Goal: Check status: Check status

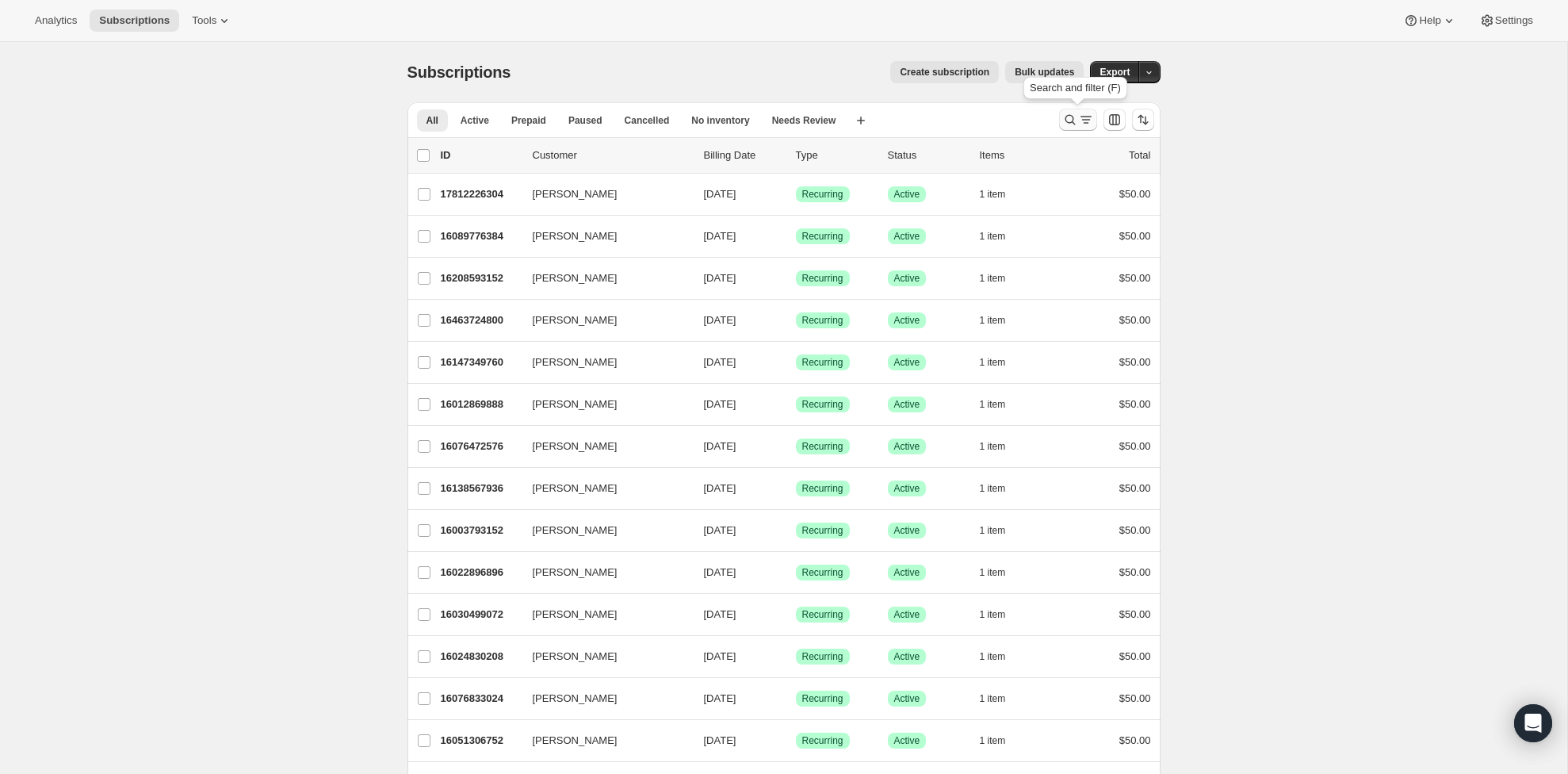
click at [1067, 114] on icon "Search and filter results" at bounding box center [1070, 120] width 16 height 16
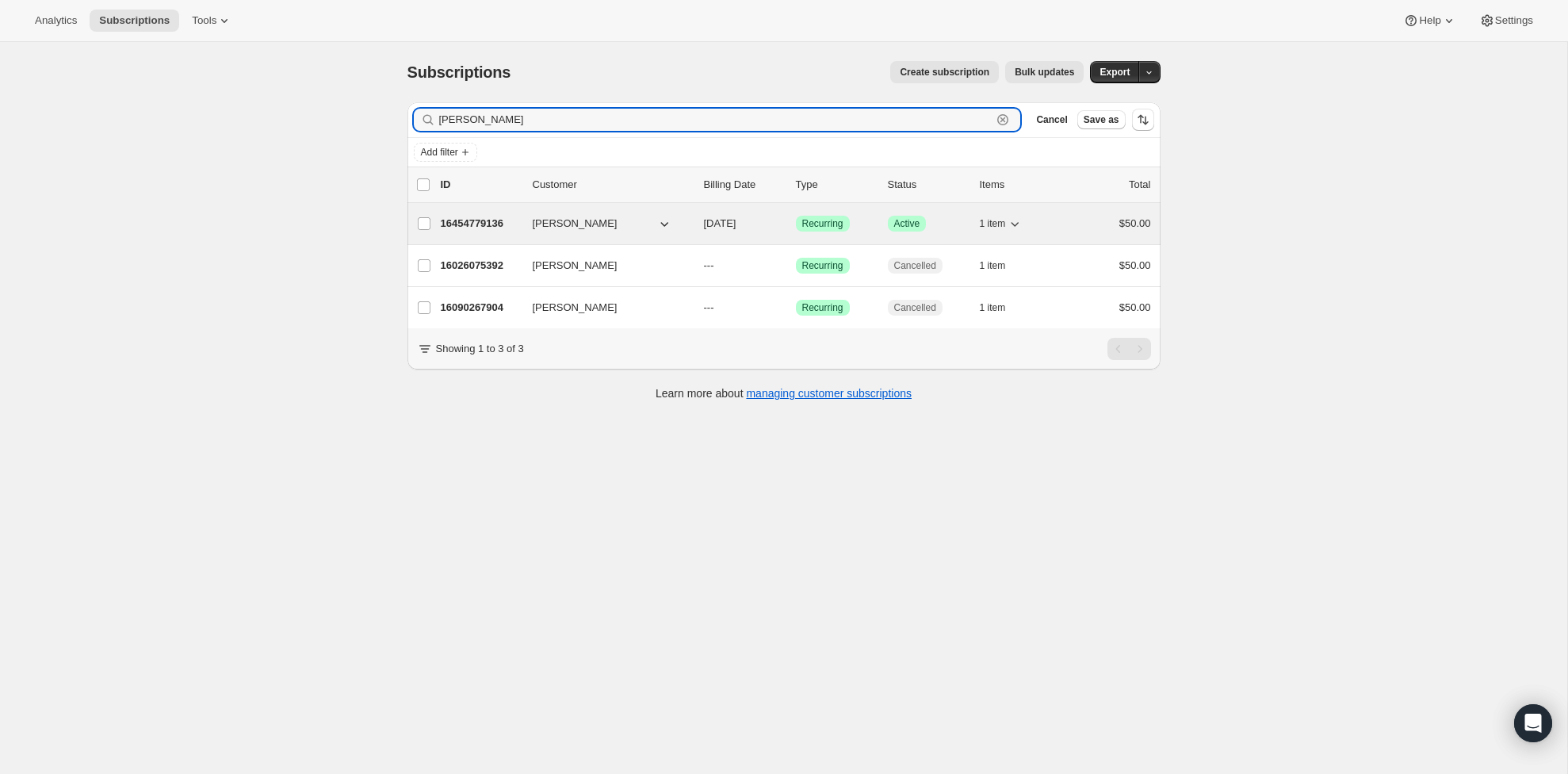
type input "[PERSON_NAME]"
click at [487, 223] on p "16454779136" at bounding box center [480, 223] width 80 height 16
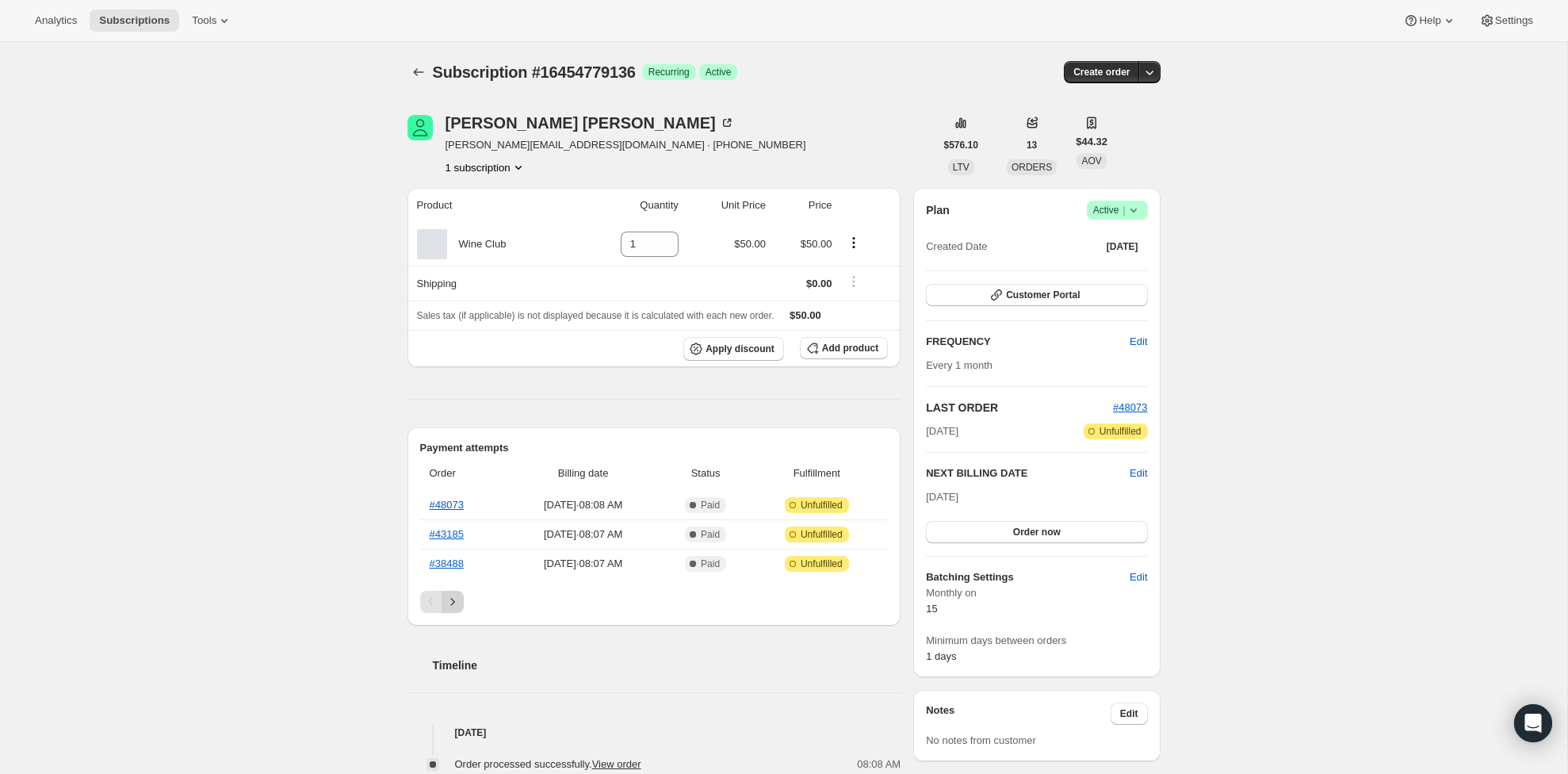
click at [455, 602] on icon "Next" at bounding box center [453, 601] width 16 height 16
click at [421, 604] on button "Previous" at bounding box center [431, 601] width 22 height 22
click at [447, 597] on icon "Next" at bounding box center [453, 601] width 16 height 16
click at [443, 507] on link "#34037" at bounding box center [447, 504] width 35 height 12
click at [420, 602] on button "Previous" at bounding box center [431, 601] width 22 height 22
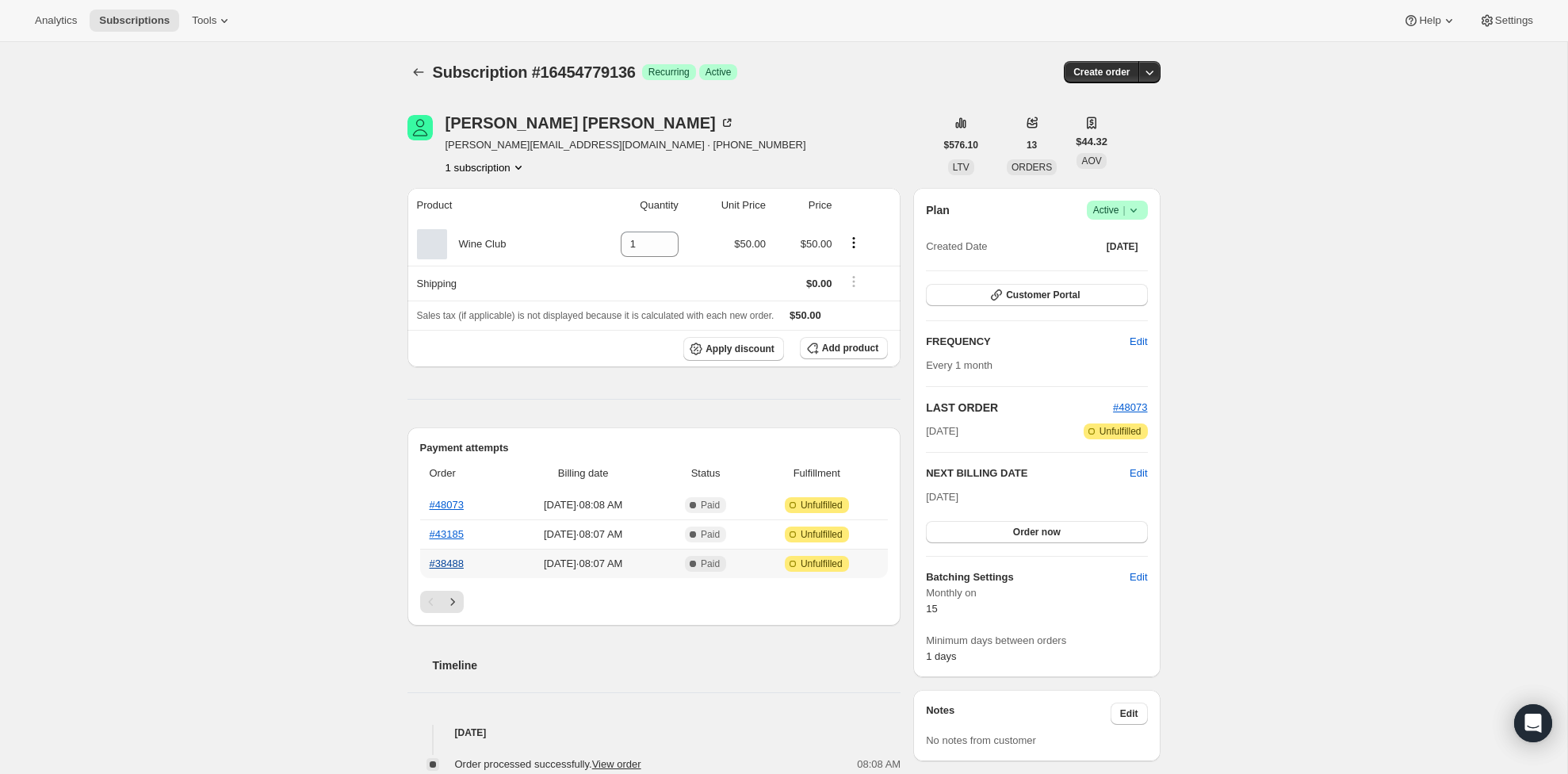
click at [441, 568] on link "#38488" at bounding box center [447, 563] width 35 height 12
click at [446, 542] on th "#43185" at bounding box center [462, 533] width 85 height 30
click at [442, 535] on link "#43185" at bounding box center [447, 534] width 35 height 12
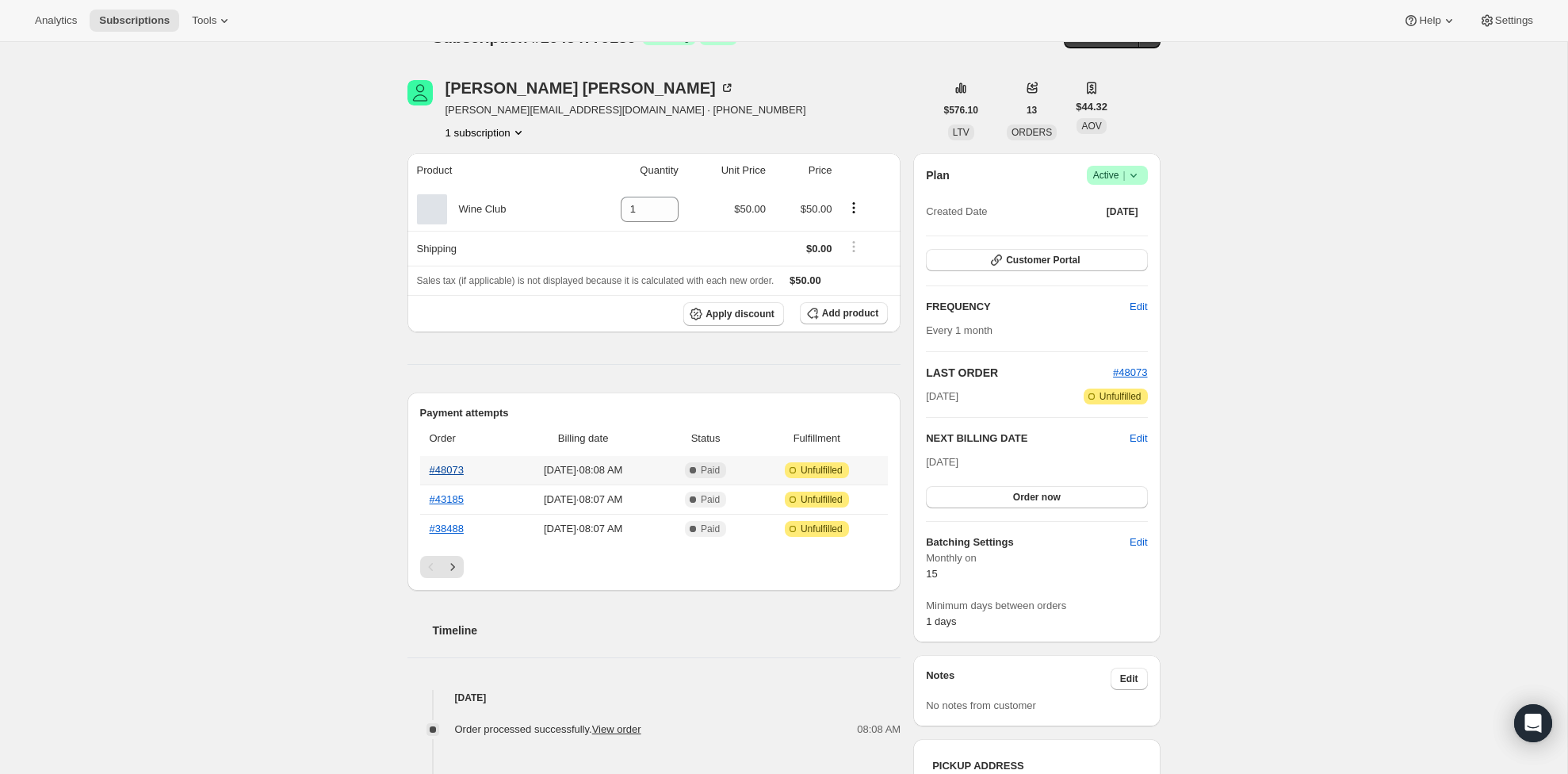
click at [441, 473] on link "#48073" at bounding box center [447, 470] width 35 height 12
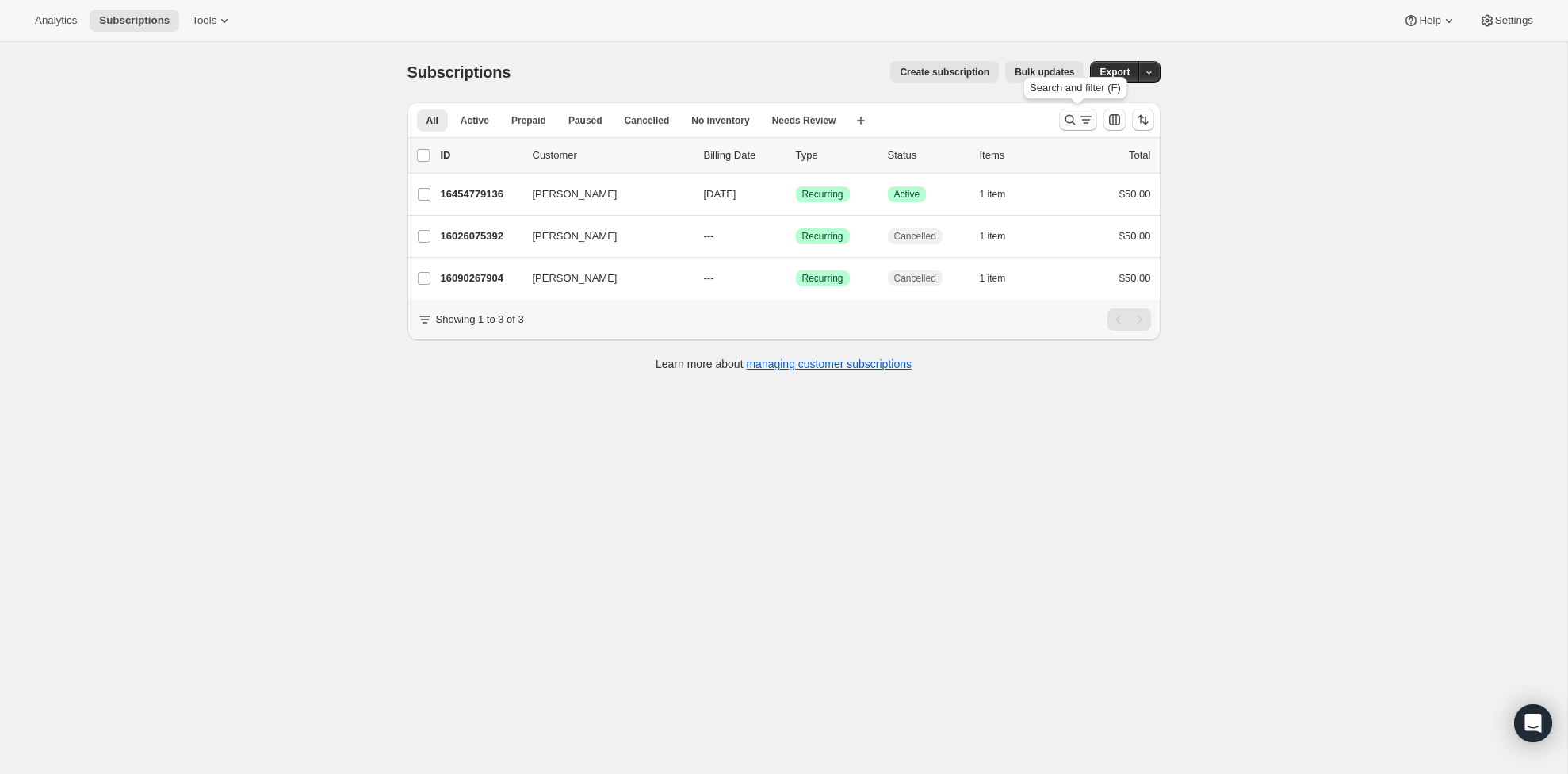
click at [1067, 125] on icon "Search and filter results" at bounding box center [1070, 120] width 16 height 16
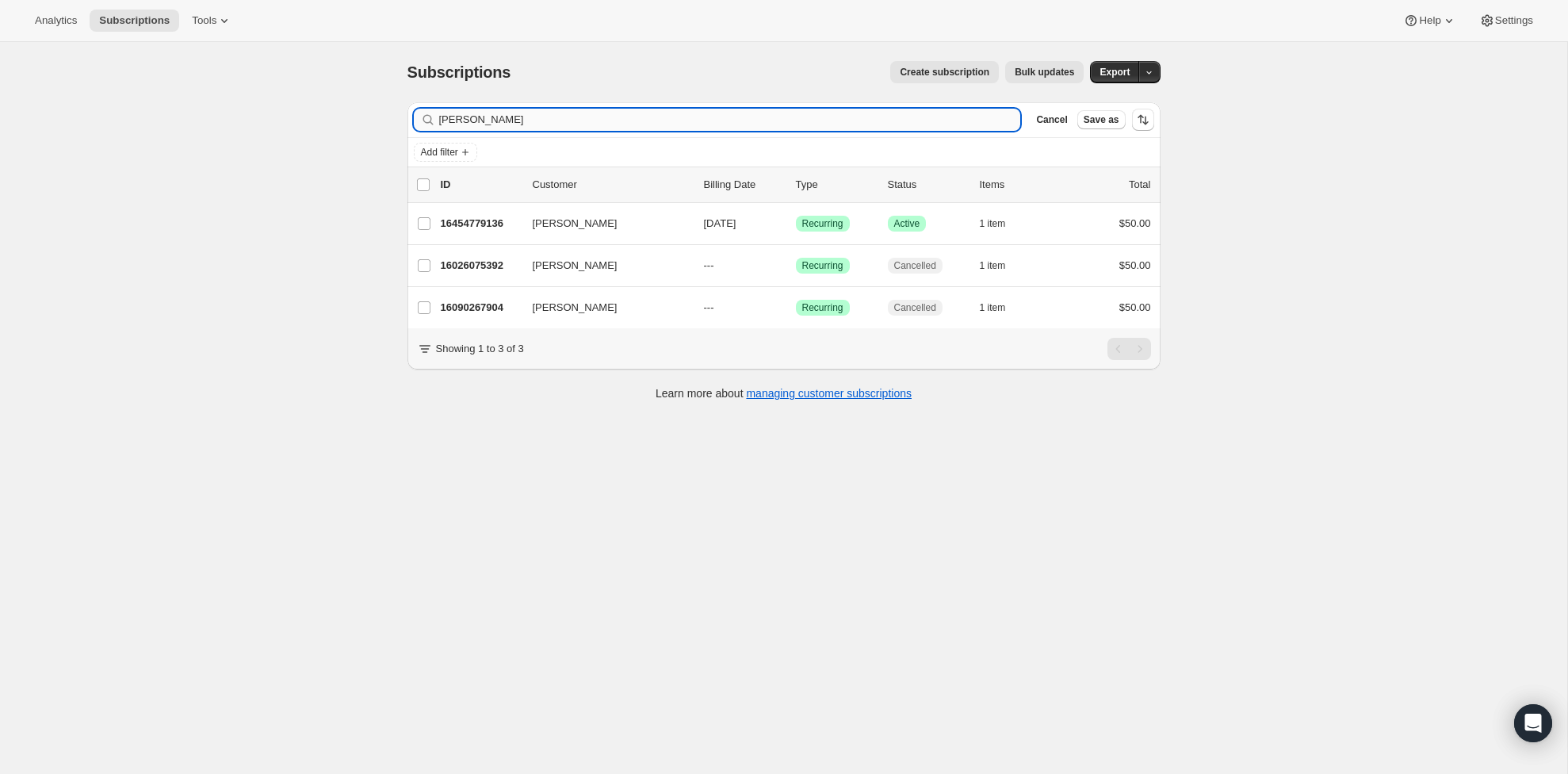
click at [660, 112] on input "[PERSON_NAME]" at bounding box center [730, 119] width 582 height 22
click at [659, 112] on input "[PERSON_NAME]" at bounding box center [730, 119] width 582 height 22
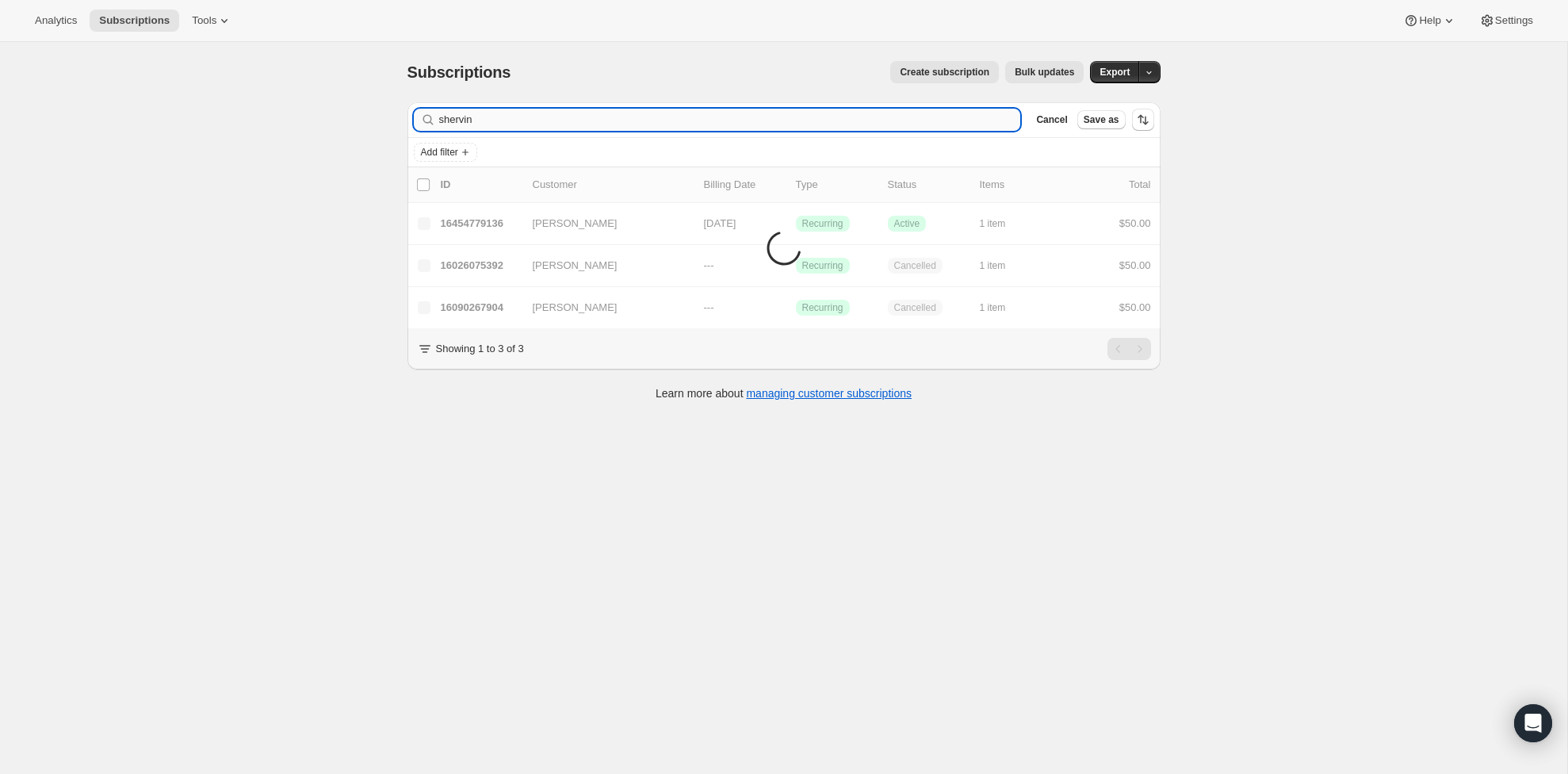
type input "shervin"
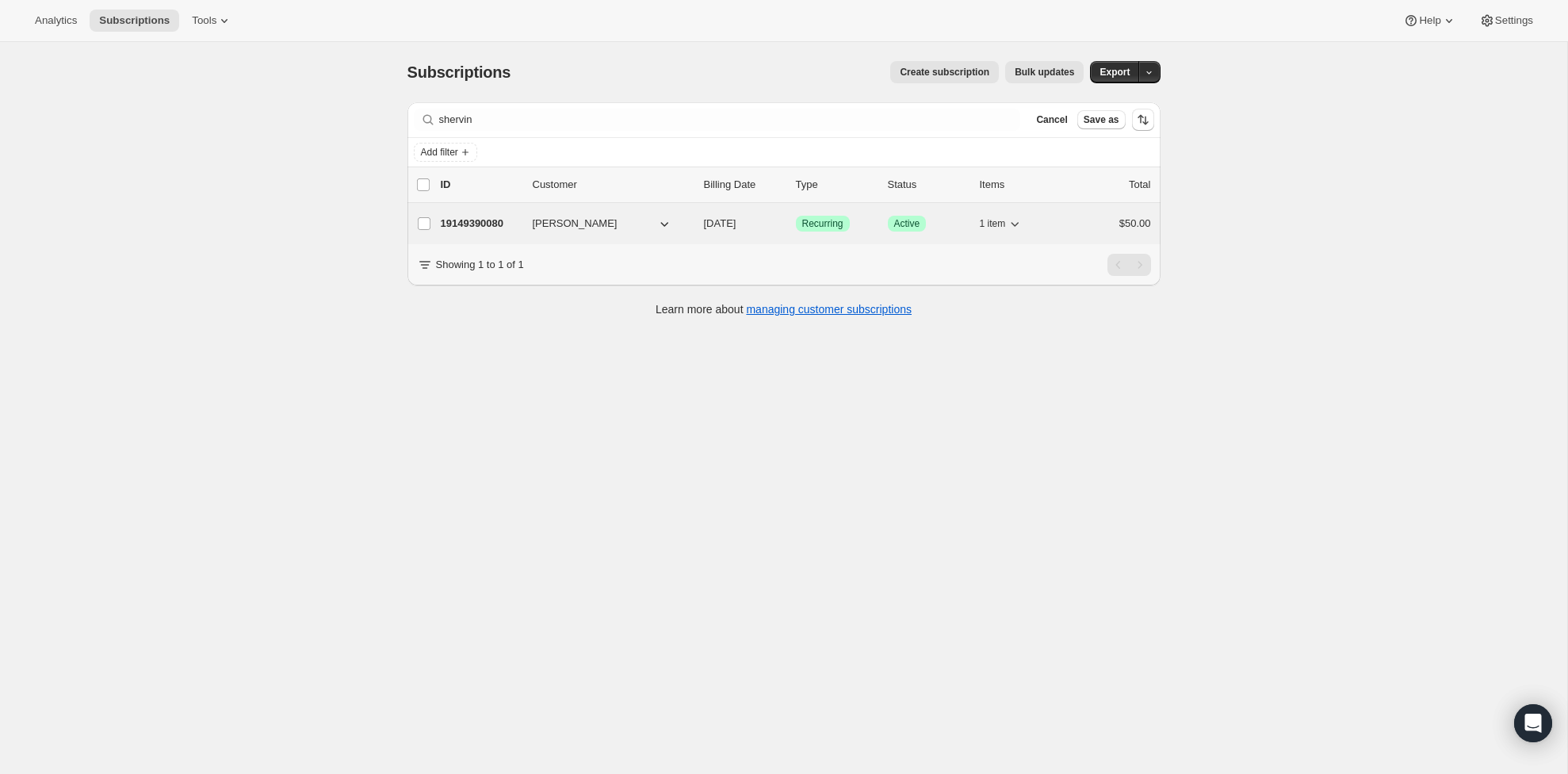
click at [493, 226] on p "19149390080" at bounding box center [480, 223] width 80 height 16
